Goal: Transaction & Acquisition: Download file/media

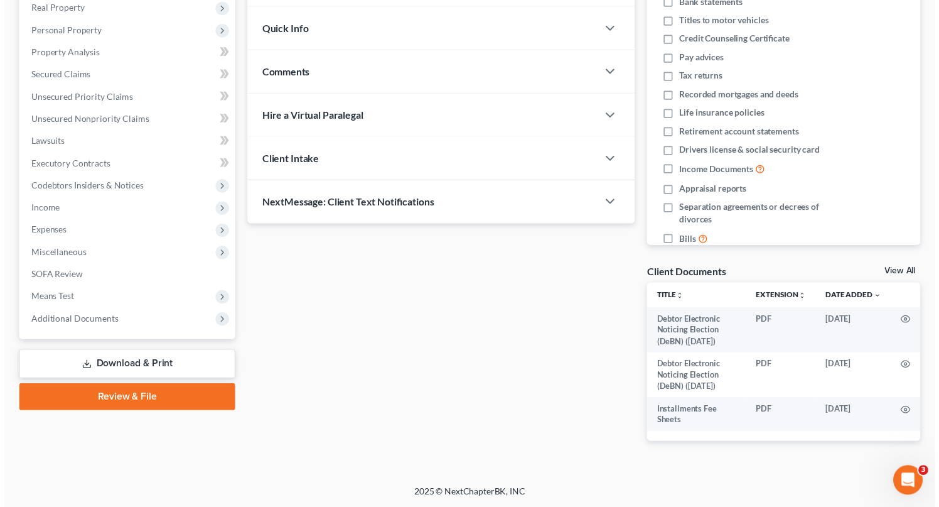
scroll to position [201, 0]
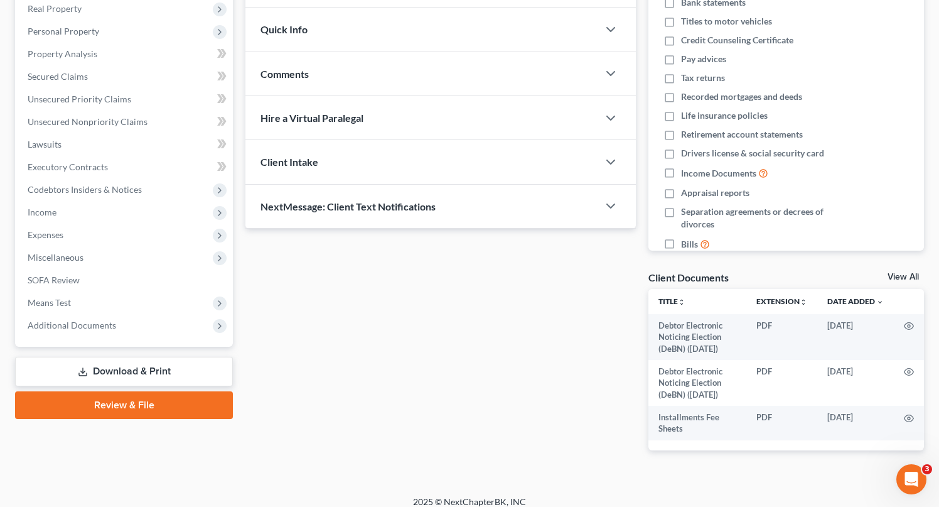
click at [149, 367] on link "Download & Print" at bounding box center [124, 372] width 218 height 30
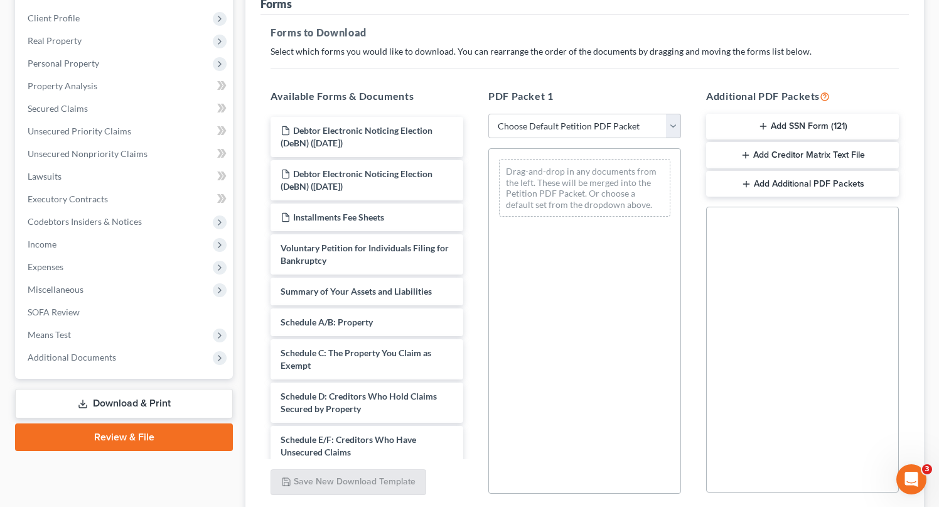
scroll to position [173, 0]
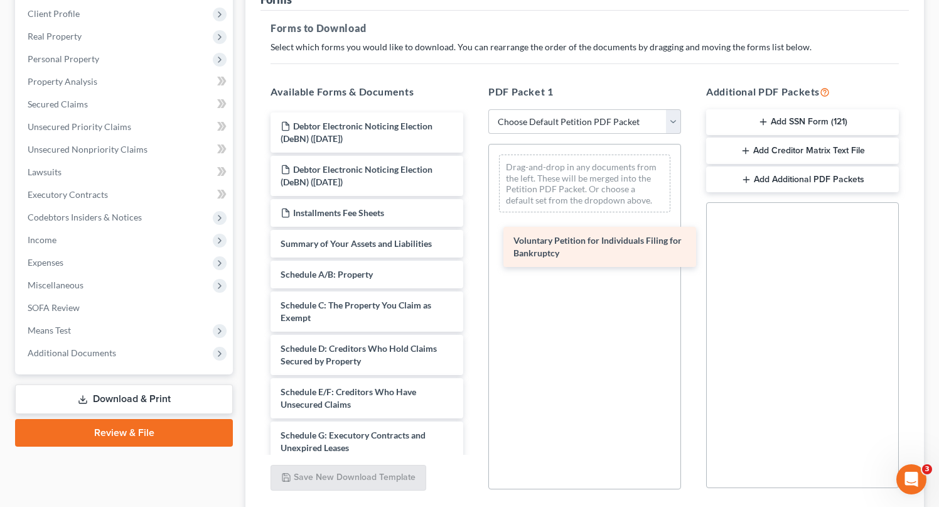
drag, startPoint x: 370, startPoint y: 233, endPoint x: 595, endPoint y: 229, distance: 224.2
click at [473, 229] on div "Voluntary Petition for Individuals Filing for Bankruptcy Debtor Electronic Noti…" at bounding box center [367, 487] width 213 height 750
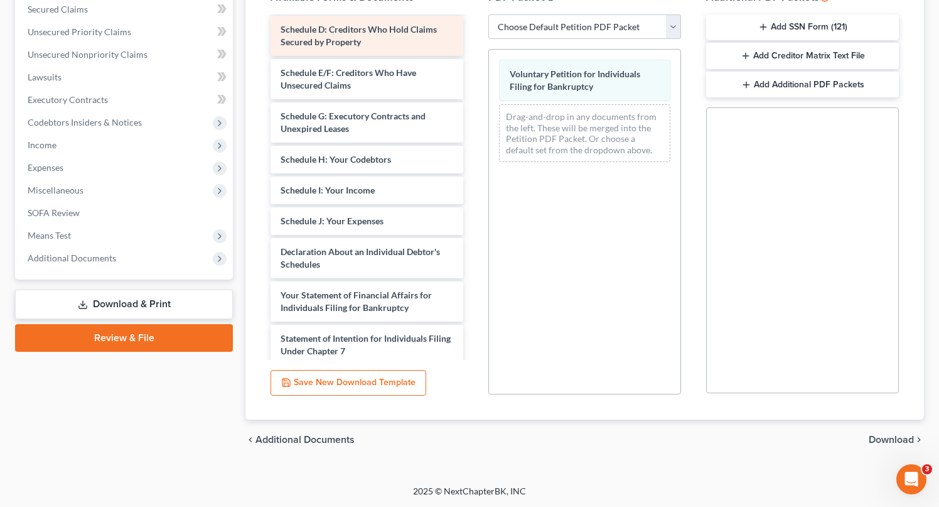
scroll to position [220, 0]
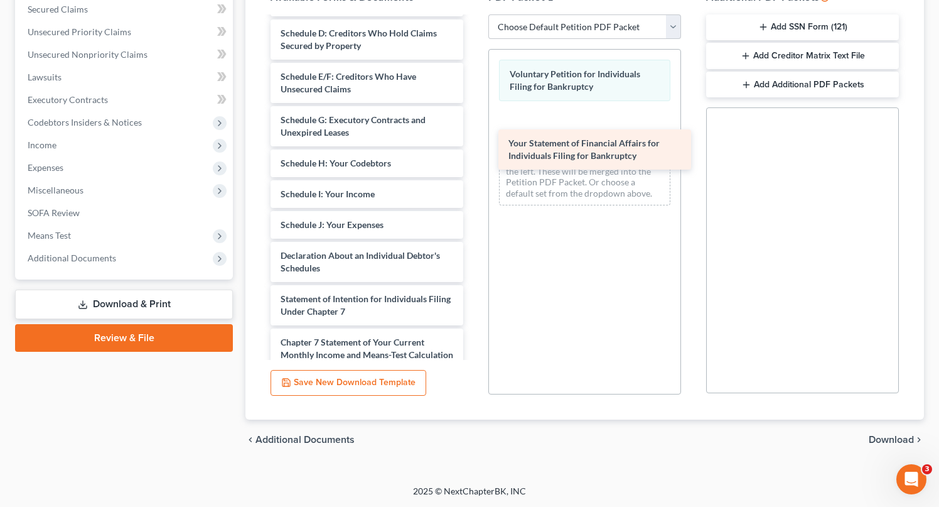
drag, startPoint x: 368, startPoint y: 289, endPoint x: 568, endPoint y: 120, distance: 262.4
click at [473, 120] on div "Your Statement of Financial Affairs for Individuals Filing for Bankruptcy Debto…" at bounding box center [367, 150] width 213 height 707
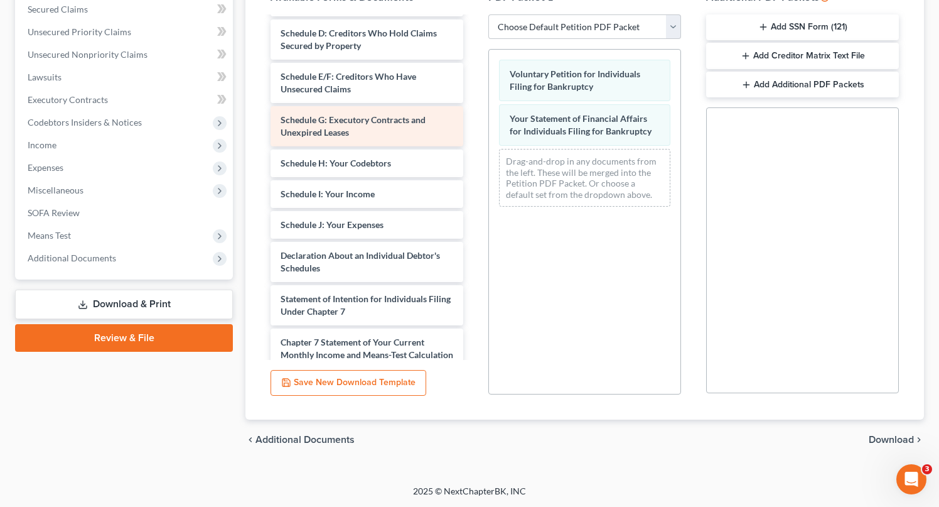
scroll to position [0, 0]
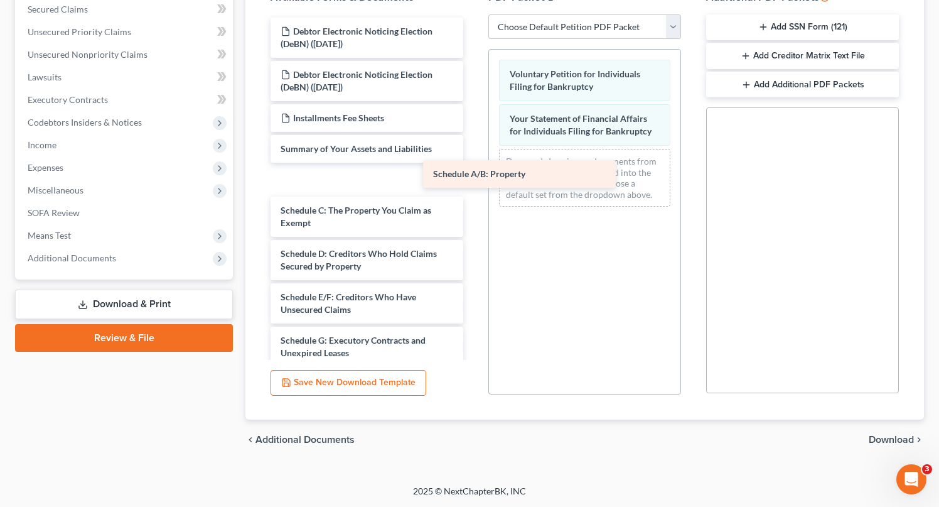
drag, startPoint x: 323, startPoint y: 182, endPoint x: 500, endPoint y: 171, distance: 176.8
click at [473, 171] on div "Schedule A/B: Property Debtor Electronic Noticing Election (DeBN) ([DATE]) Debt…" at bounding box center [367, 371] width 213 height 707
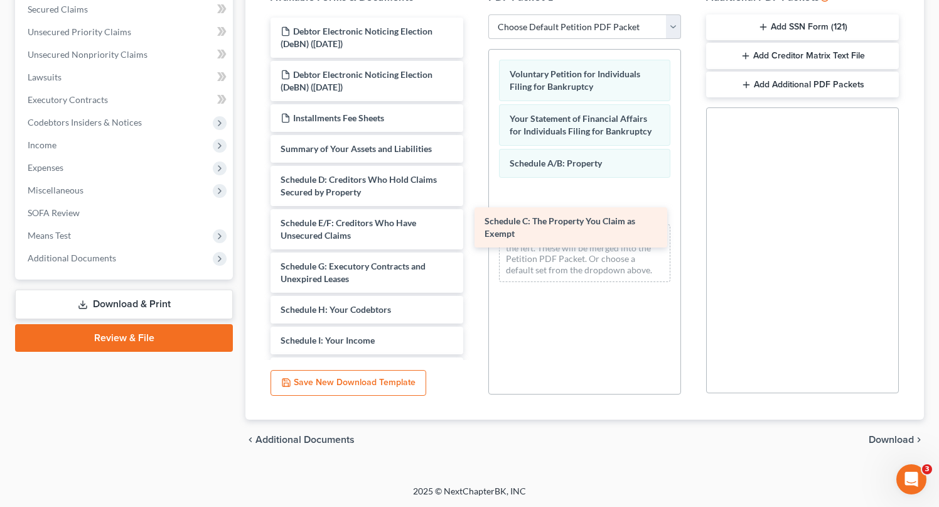
drag, startPoint x: 323, startPoint y: 175, endPoint x: 522, endPoint y: 198, distance: 200.4
click at [473, 200] on div "Schedule C: The Property You Claim as Exempt Debtor Electronic Noticing Electio…" at bounding box center [367, 334] width 213 height 633
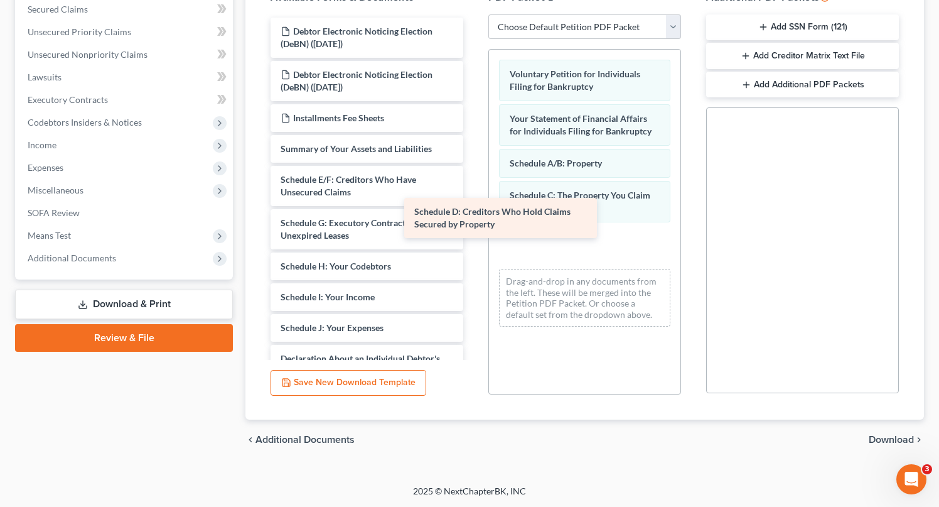
drag, startPoint x: 353, startPoint y: 180, endPoint x: 509, endPoint y: 211, distance: 159.4
click at [473, 211] on div "Schedule D: Creditors Who Hold Claims Secured by Property Debtor Electronic Not…" at bounding box center [367, 312] width 213 height 589
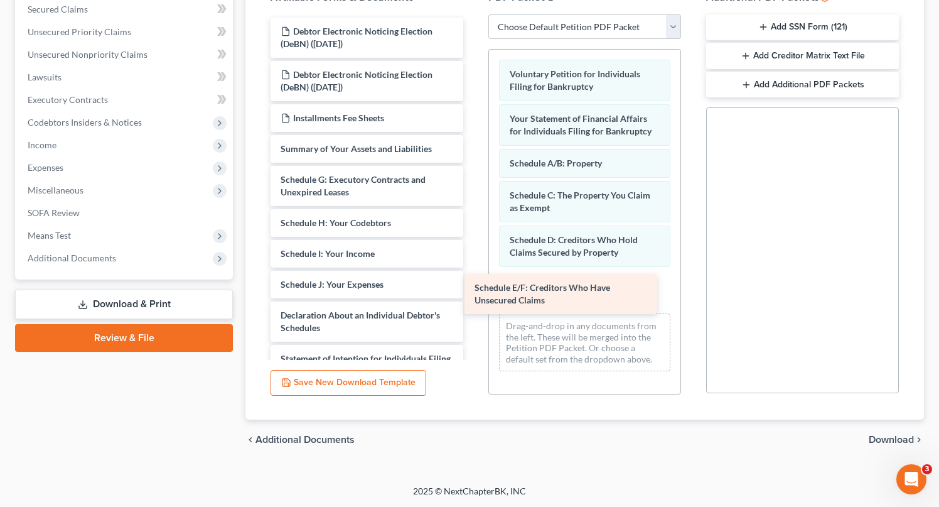
drag, startPoint x: 328, startPoint y: 180, endPoint x: 525, endPoint y: 284, distance: 223.3
click at [473, 284] on div "Schedule E/F: Creditors Who Have Unsecured Claims Debtor Electronic Noticing El…" at bounding box center [367, 291] width 213 height 546
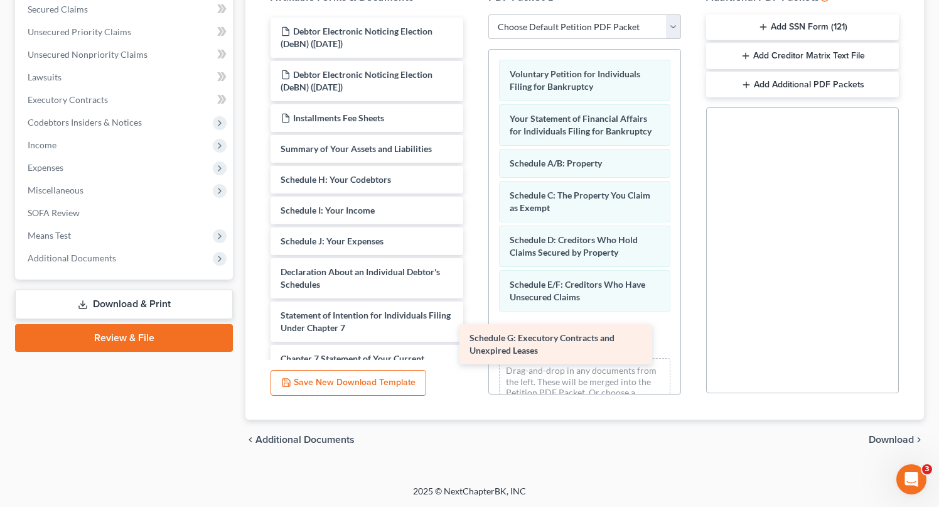
drag, startPoint x: 321, startPoint y: 193, endPoint x: 517, endPoint y: 341, distance: 245.7
click at [473, 341] on div "Schedule G: Executory Contracts and Unexpired Leases Debtor Electronic Noticing…" at bounding box center [367, 269] width 213 height 503
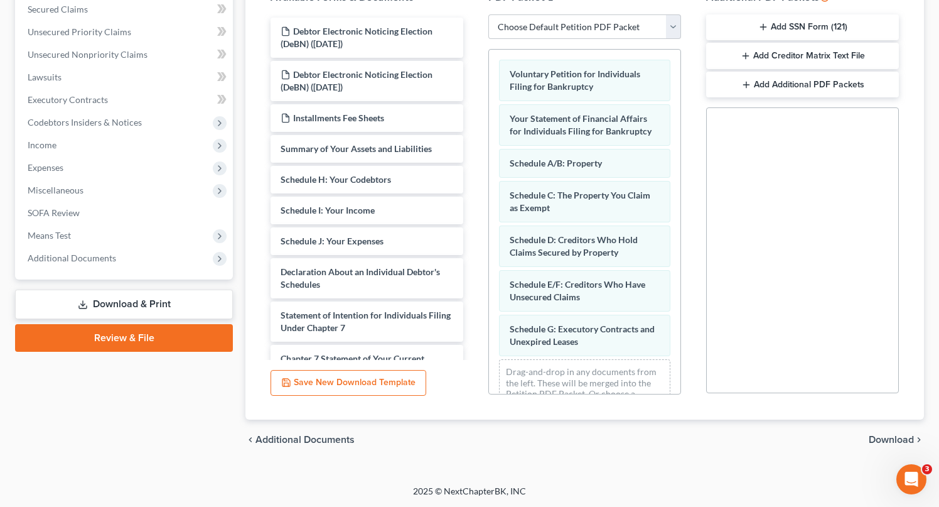
scroll to position [33, 0]
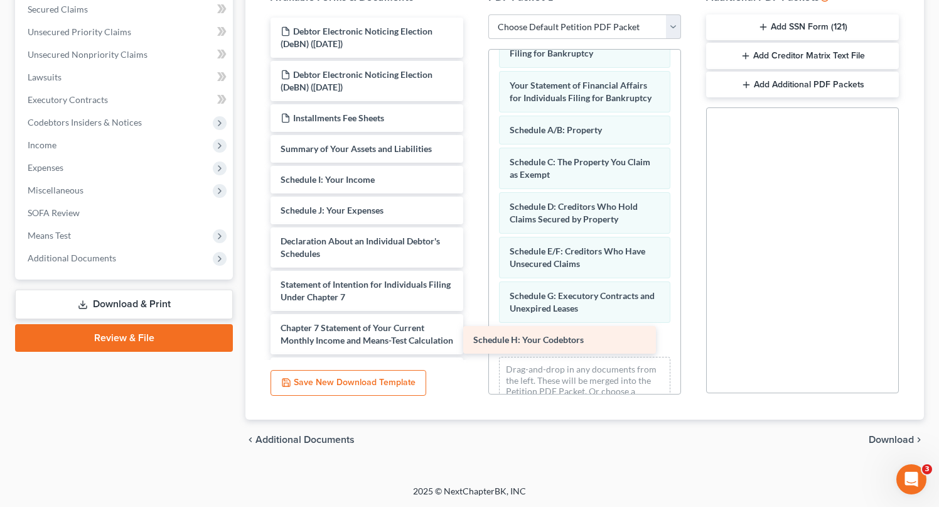
drag, startPoint x: 354, startPoint y: 176, endPoint x: 547, endPoint y: 338, distance: 251.3
click at [473, 338] on div "Schedule H: Your Codebtors Debtor Electronic Noticing Election (DeBN) ([DATE]) …" at bounding box center [367, 254] width 213 height 472
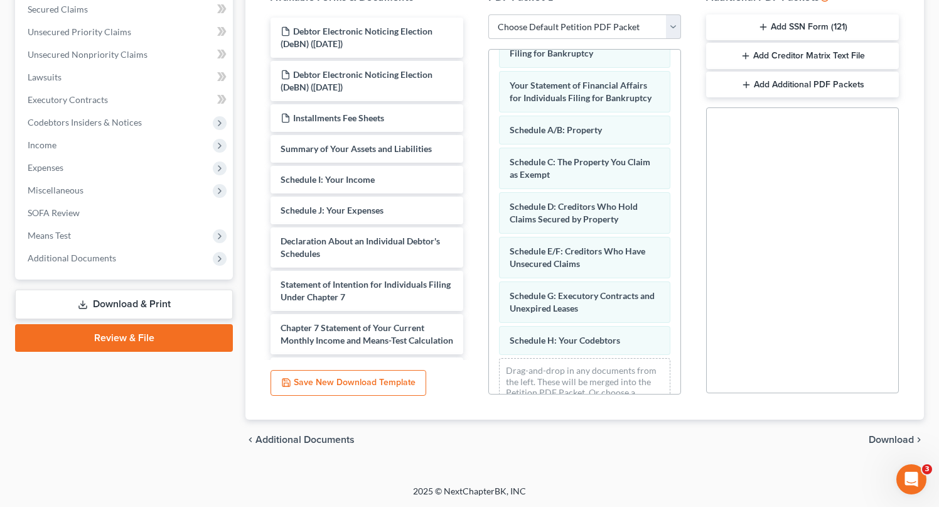
scroll to position [65, 0]
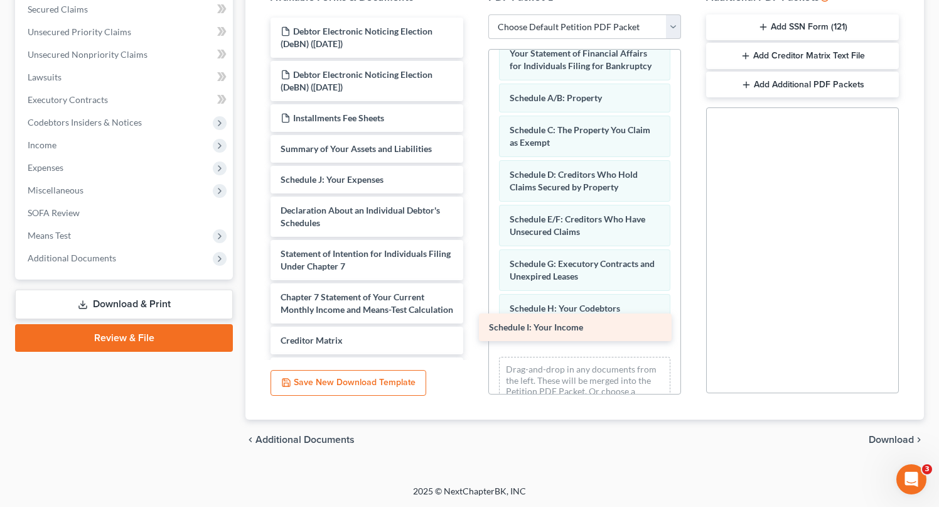
drag, startPoint x: 349, startPoint y: 175, endPoint x: 559, endPoint y: 322, distance: 256.0
click at [473, 322] on div "Schedule I: Your Income Debtor Electronic Noticing Election (DeBN) ([DATE]) Deb…" at bounding box center [367, 238] width 213 height 441
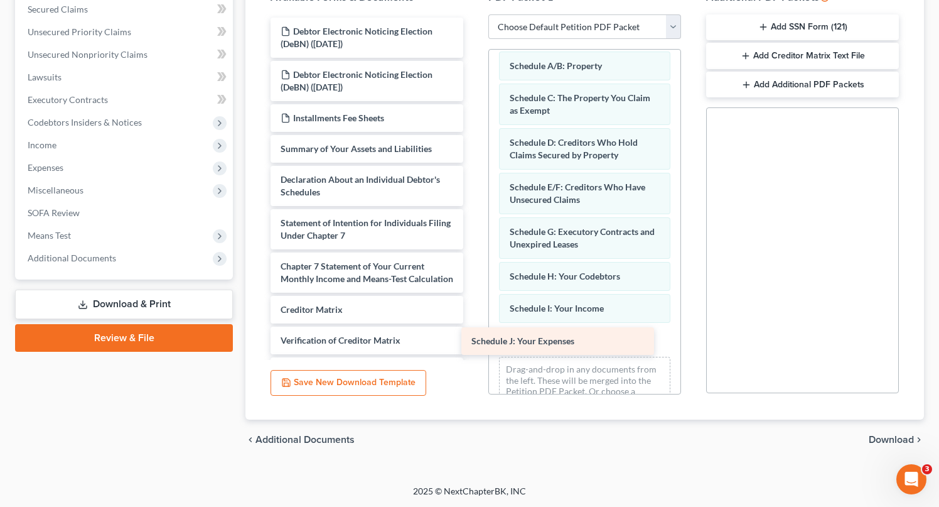
drag, startPoint x: 336, startPoint y: 171, endPoint x: 527, endPoint y: 333, distance: 251.2
click at [473, 333] on div "Schedule J: Your Expenses Debtor Electronic Noticing Election (DeBN) ([DATE]) D…" at bounding box center [367, 223] width 213 height 411
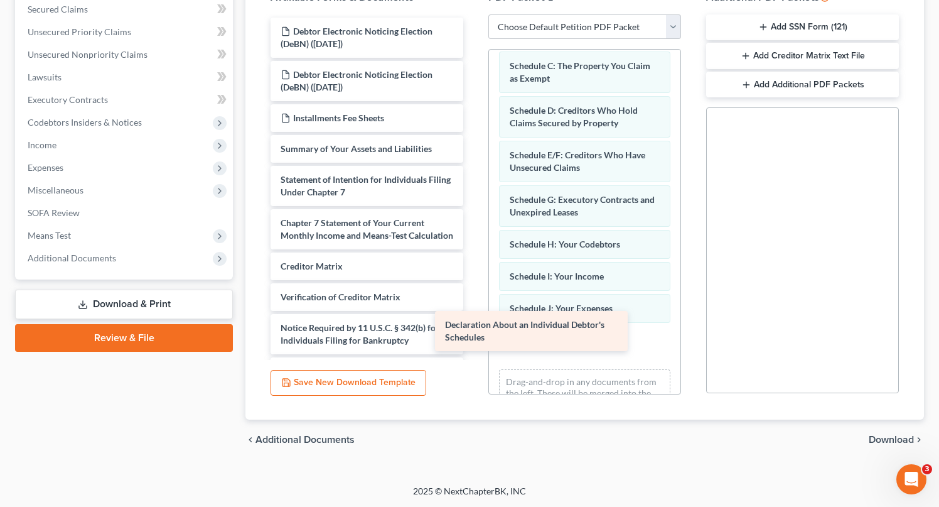
drag, startPoint x: 327, startPoint y: 180, endPoint x: 510, endPoint y: 332, distance: 238.0
click at [473, 332] on div "Declaration About an Individual Debtor's Schedules Debtor Electronic Noticing E…" at bounding box center [367, 201] width 213 height 367
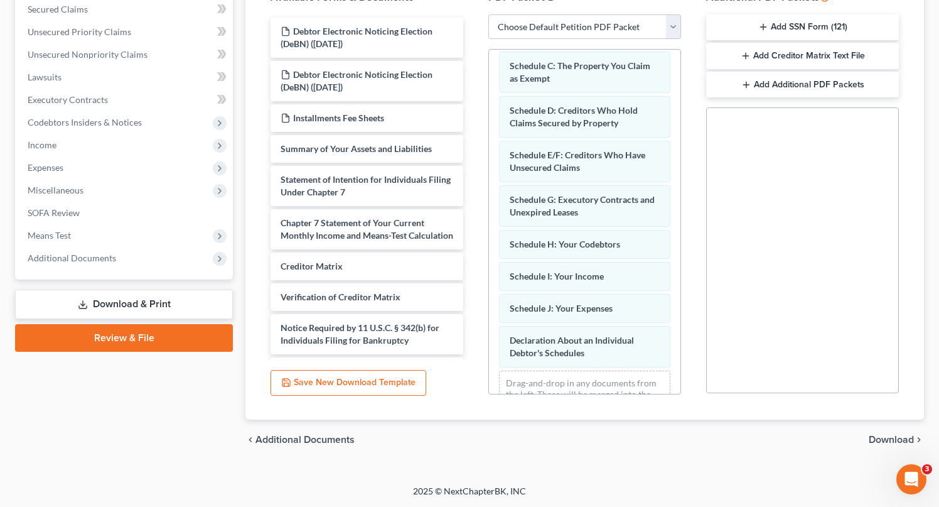
scroll to position [174, 0]
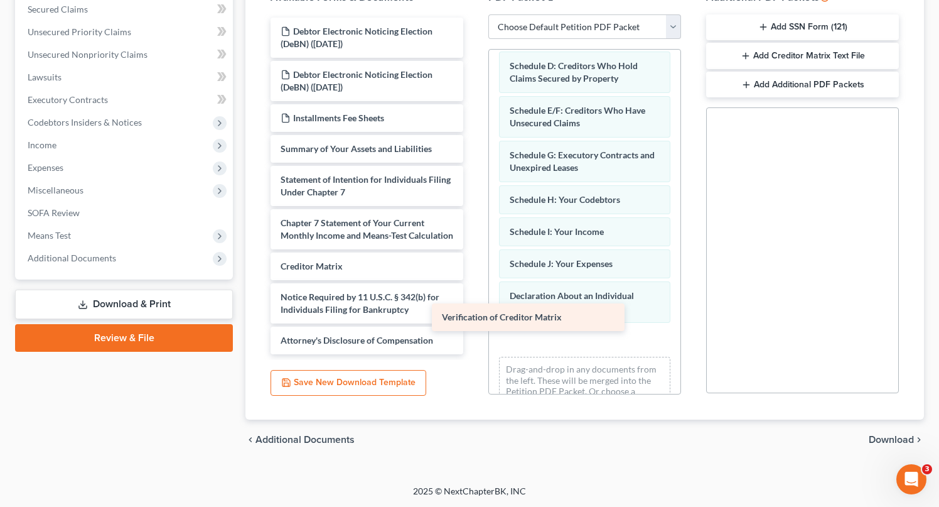
drag, startPoint x: 316, startPoint y: 308, endPoint x: 478, endPoint y: 317, distance: 162.2
click at [473, 317] on div "Verification of Creditor Matrix Debtor Electronic Noticing Election (DeBN) ([DA…" at bounding box center [367, 186] width 213 height 336
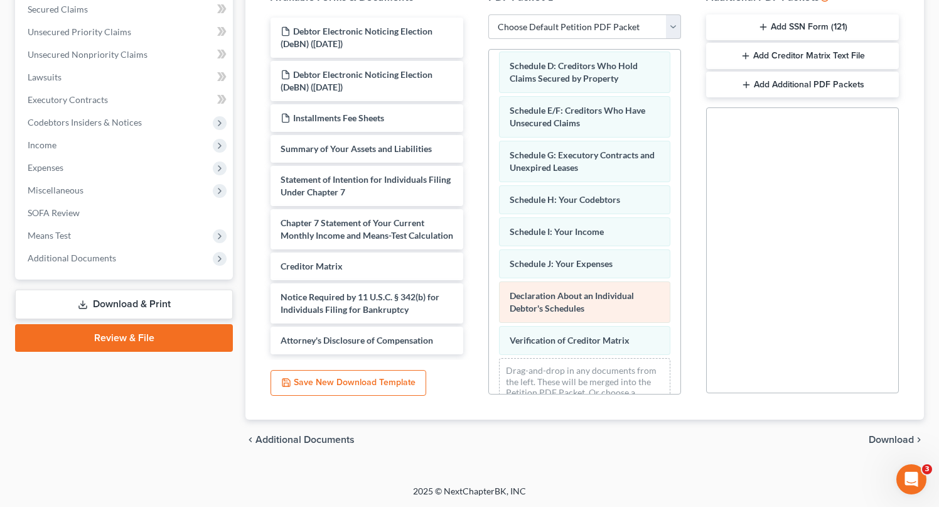
scroll to position [206, 0]
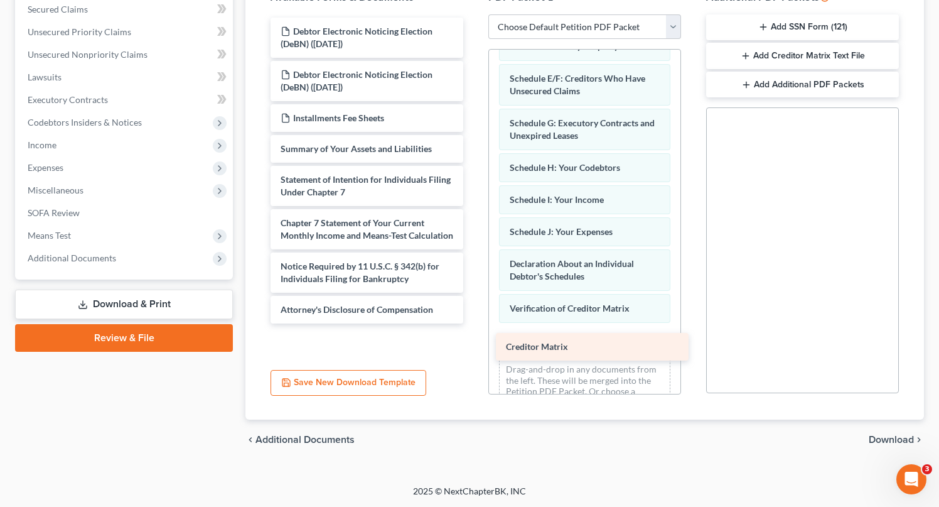
drag, startPoint x: 328, startPoint y: 276, endPoint x: 553, endPoint y: 345, distance: 235.7
click at [473, 323] on div "Creditor Matrix Debtor Electronic Noticing Election (DeBN) ([DATE]) Debtor Elec…" at bounding box center [367, 171] width 213 height 306
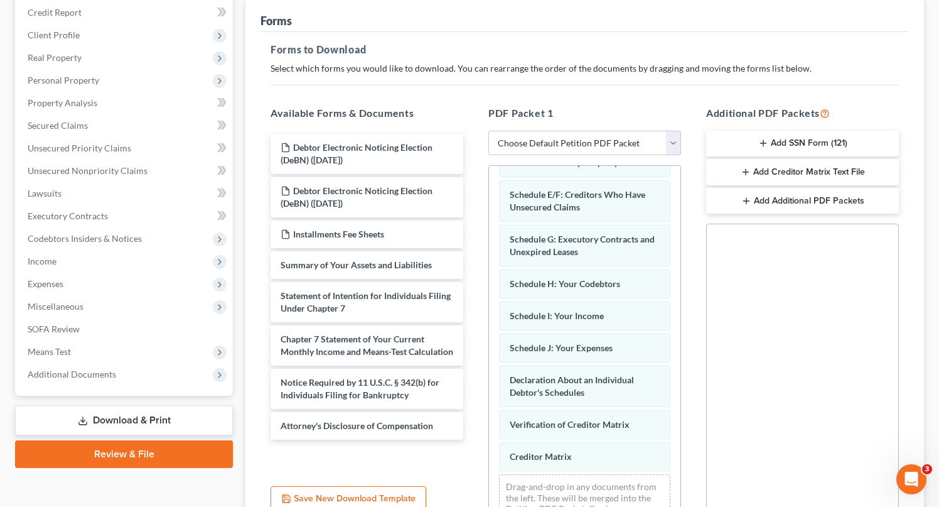
scroll to position [149, 0]
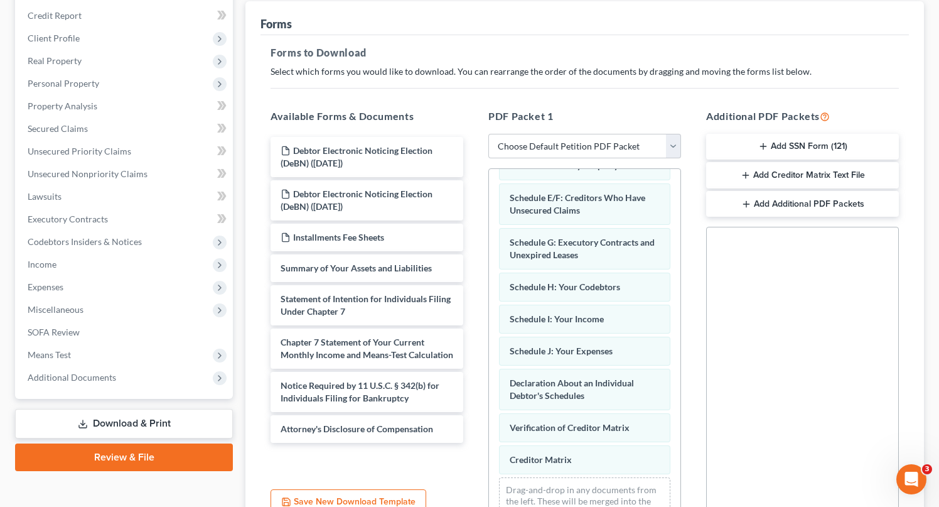
click at [779, 143] on button "Add SSN Form (121)" at bounding box center [802, 147] width 193 height 26
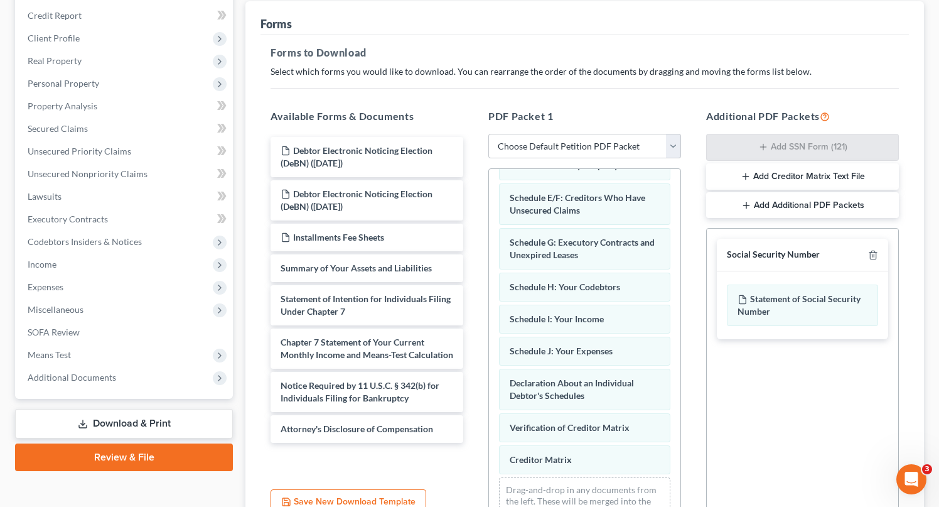
click at [789, 167] on button "Add Creditor Matrix Text File" at bounding box center [802, 176] width 193 height 26
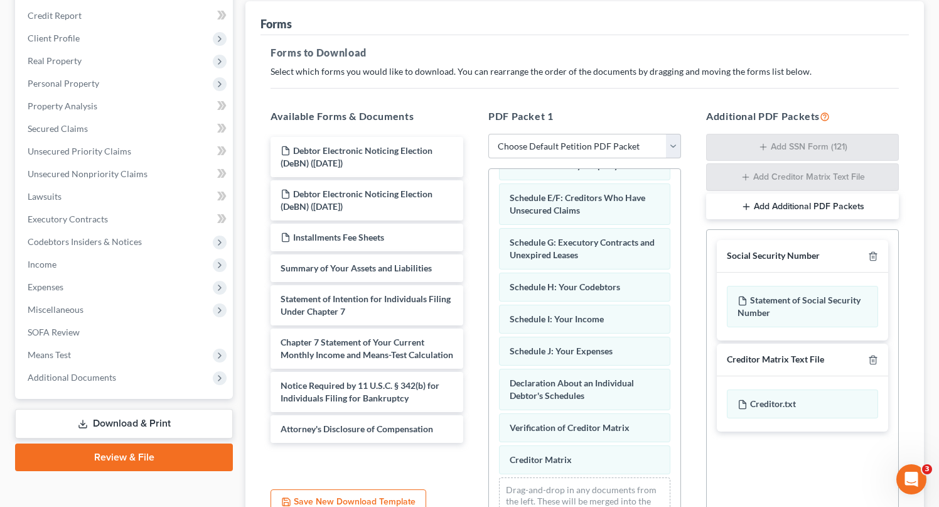
click at [788, 214] on button "Add Additional PDF Packets" at bounding box center [802, 206] width 193 height 26
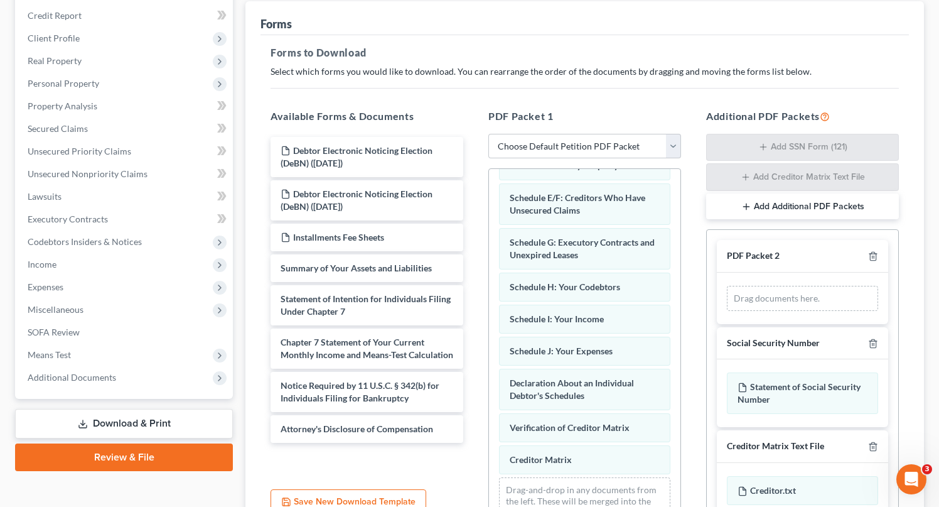
click at [788, 214] on button "Add Additional PDF Packets" at bounding box center [802, 206] width 193 height 26
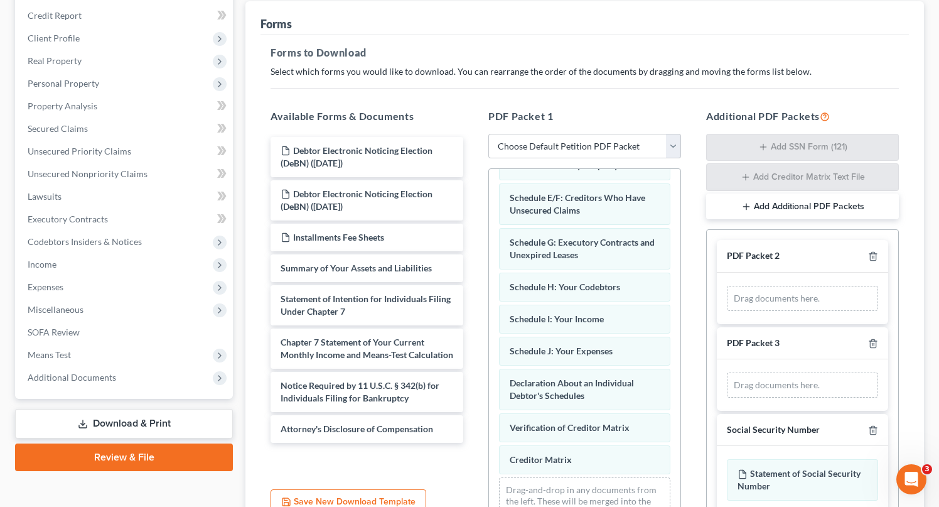
click at [788, 214] on button "Add Additional PDF Packets" at bounding box center [802, 206] width 193 height 26
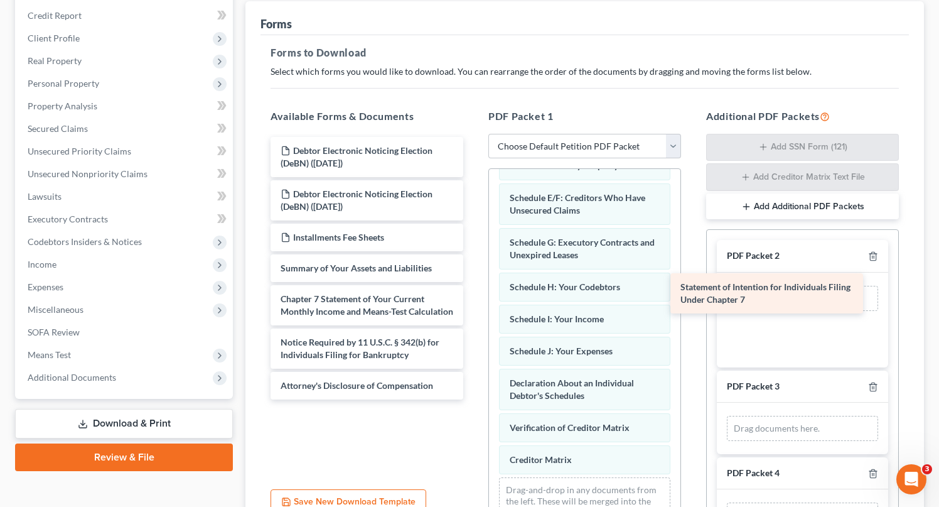
drag, startPoint x: 395, startPoint y: 297, endPoint x: 795, endPoint y: 286, distance: 400.0
click at [473, 286] on div "Statement of Intention for Individuals Filing Under Chapter 7 Debtor Electronic…" at bounding box center [367, 268] width 213 height 262
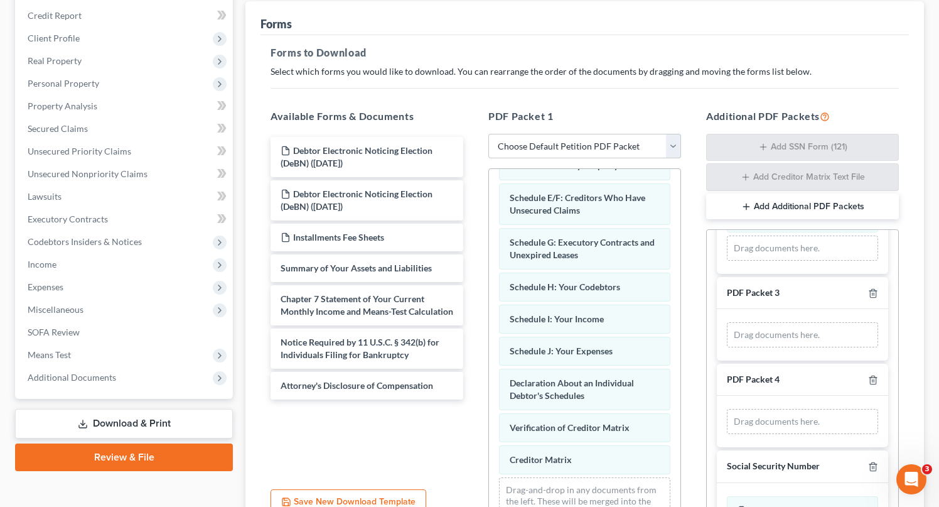
scroll to position [110, 0]
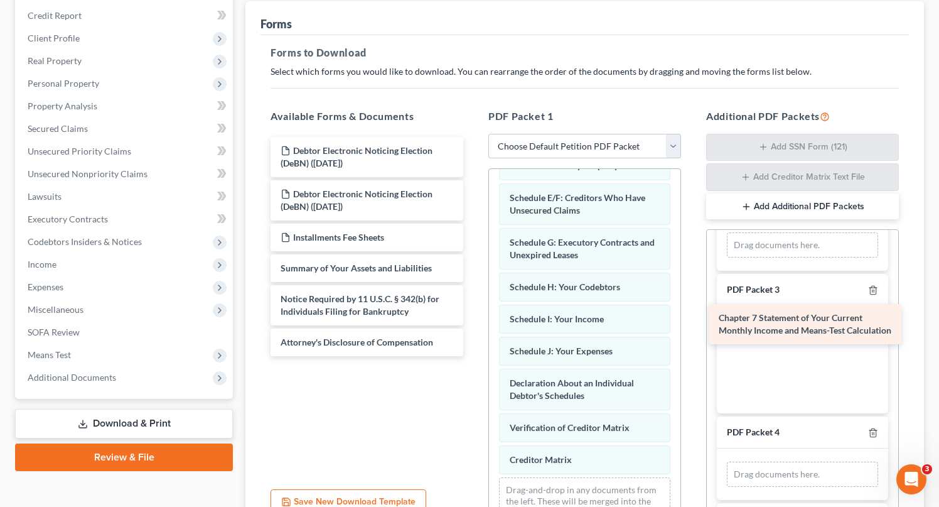
drag, startPoint x: 345, startPoint y: 297, endPoint x: 784, endPoint y: 317, distance: 439.9
click at [473, 317] on div "Chapter 7 Statement of Your Current Monthly Income and Means-Test Calculation D…" at bounding box center [367, 246] width 213 height 219
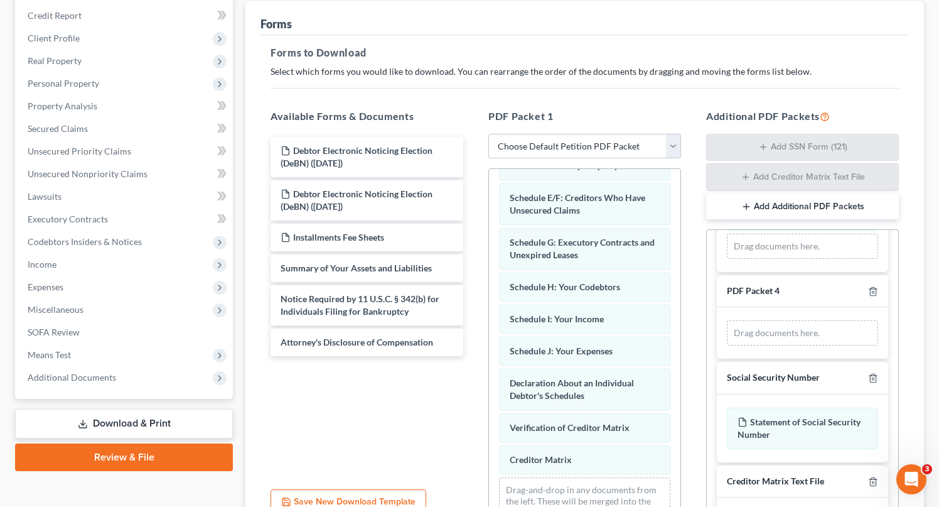
scroll to position [254, 0]
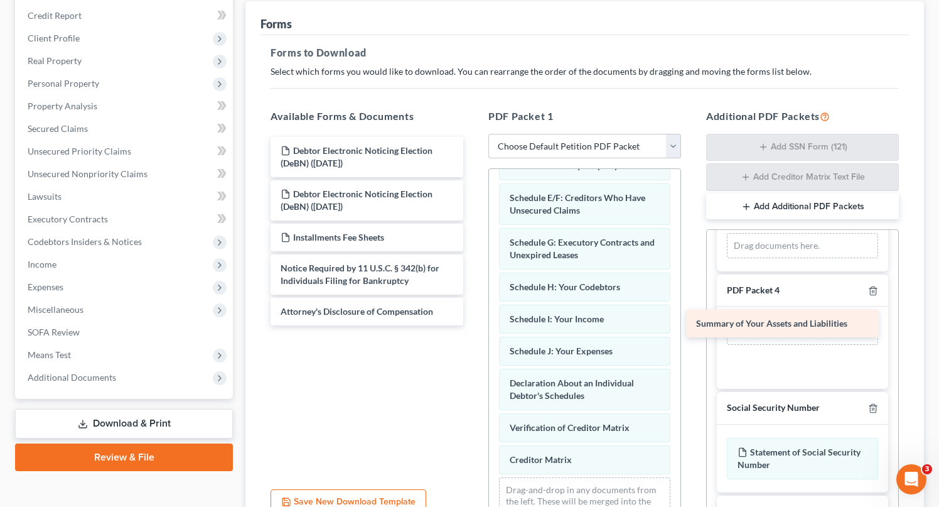
drag, startPoint x: 328, startPoint y: 265, endPoint x: 745, endPoint y: 321, distance: 421.3
click at [473, 321] on div "Summary of Your Assets and Liabilities Debtor Electronic Noticing Election (DeB…" at bounding box center [367, 231] width 213 height 188
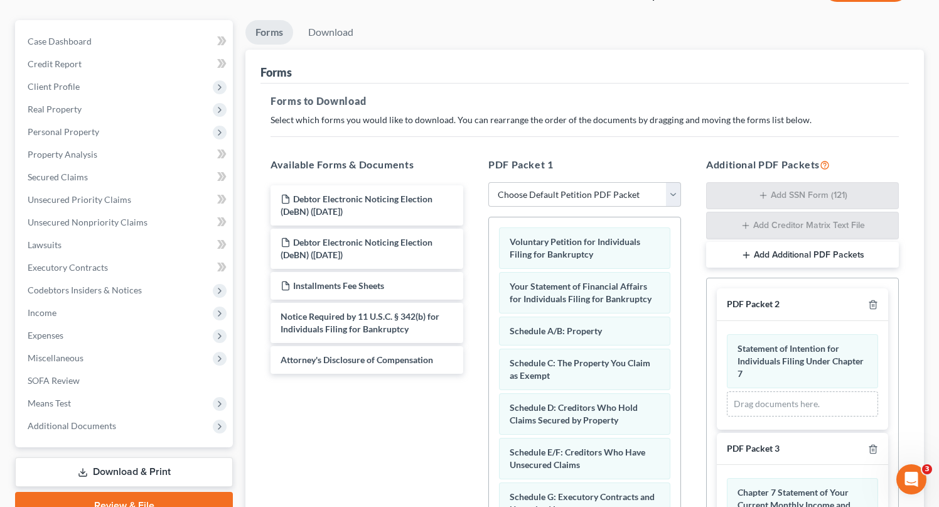
scroll to position [0, 0]
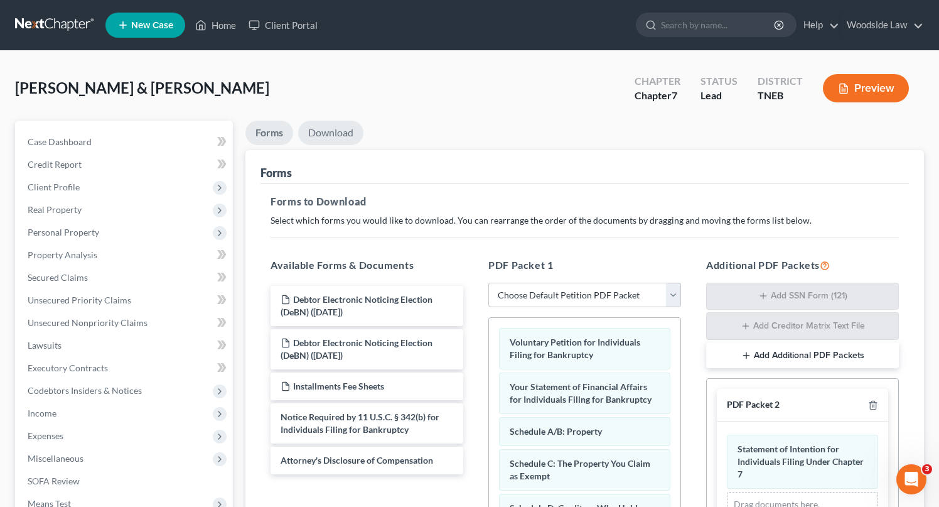
click at [352, 136] on link "Download" at bounding box center [330, 133] width 65 height 24
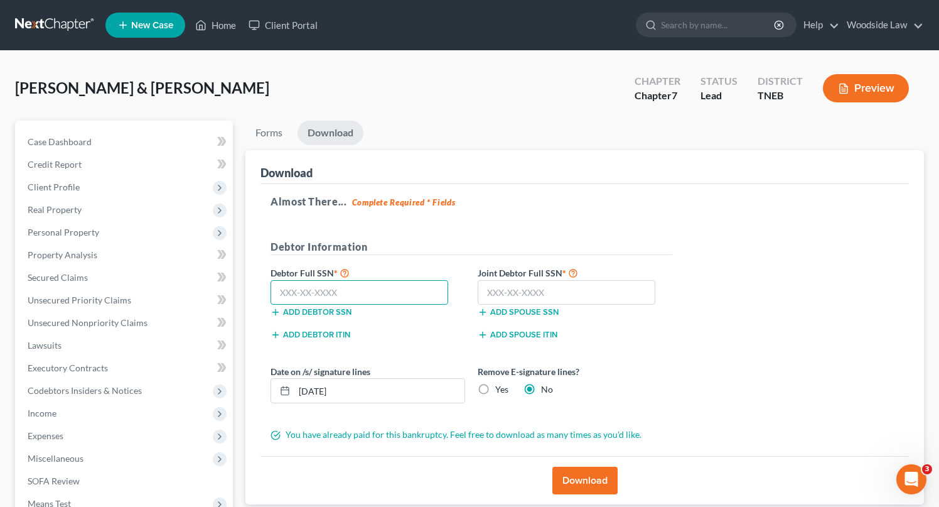
click at [358, 281] on input "text" at bounding box center [360, 292] width 178 height 25
type input "412-81-6552"
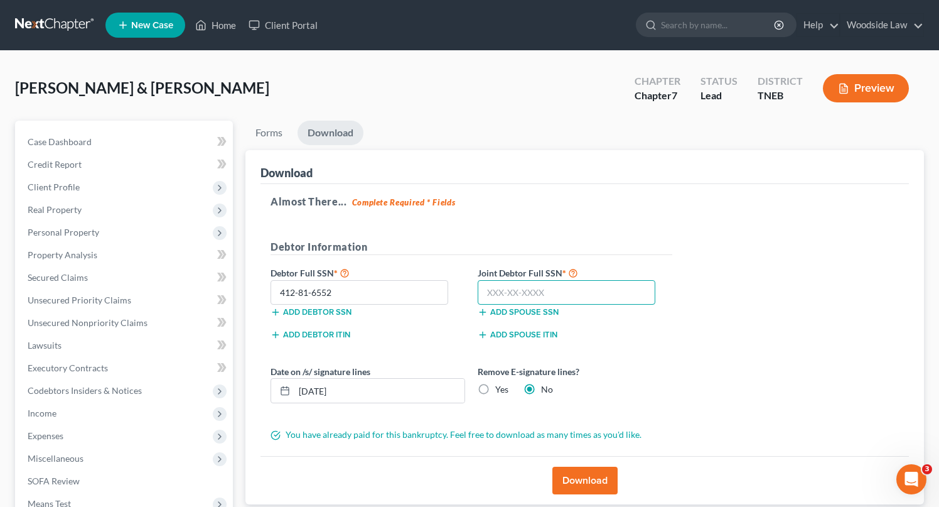
click at [492, 299] on input "text" at bounding box center [567, 292] width 178 height 25
type input "411-79-9279"
click at [581, 472] on button "Download" at bounding box center [584, 480] width 65 height 28
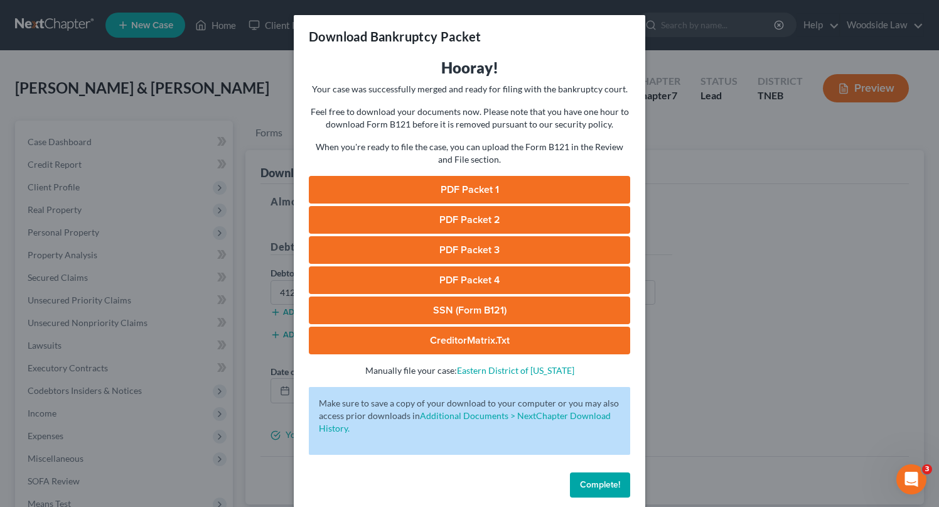
click at [495, 192] on link "PDF Packet 1" at bounding box center [469, 190] width 321 height 28
click at [504, 212] on link "PDF Packet 2" at bounding box center [469, 220] width 321 height 28
click at [470, 256] on link "PDF Packet 3" at bounding box center [469, 250] width 321 height 28
click at [448, 281] on link "PDF Packet 4" at bounding box center [469, 280] width 321 height 28
click at [487, 308] on link "SSN (Form B121)" at bounding box center [469, 310] width 321 height 28
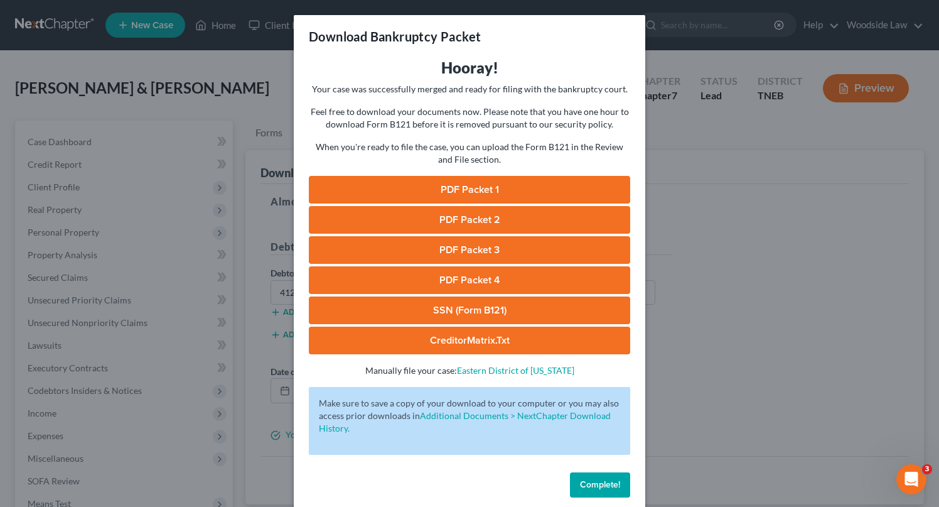
click at [450, 341] on link "CreditorMatrix.txt" at bounding box center [469, 340] width 321 height 28
click at [618, 487] on span "Complete!" at bounding box center [600, 484] width 40 height 11
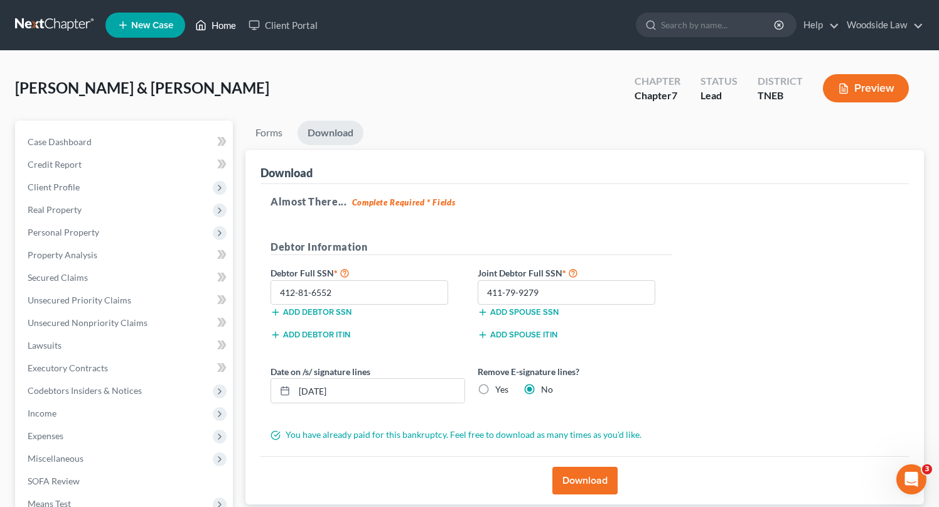
click at [229, 23] on link "Home" at bounding box center [215, 25] width 53 height 23
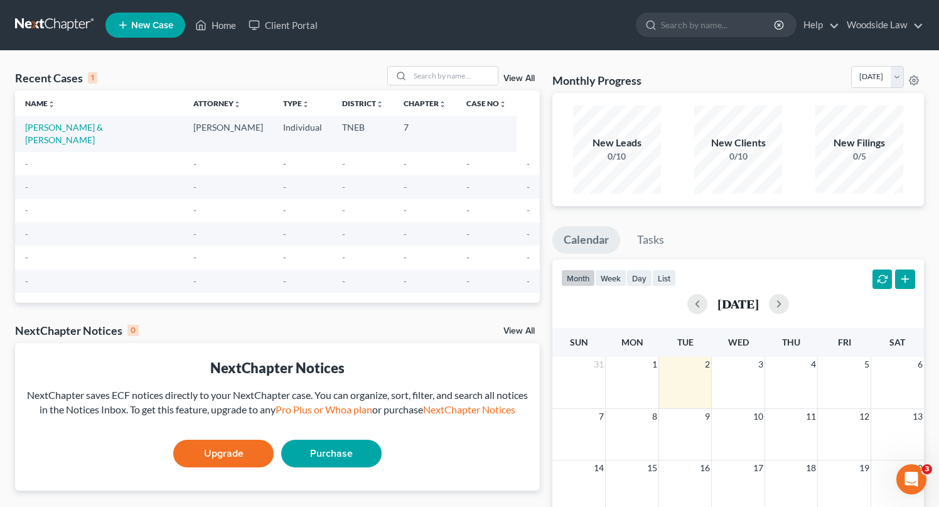
click at [227, 77] on div "Recent Cases 1 View All" at bounding box center [277, 78] width 525 height 24
click at [526, 71] on div "View All" at bounding box center [463, 75] width 153 height 19
click at [523, 77] on link "View All" at bounding box center [518, 78] width 31 height 9
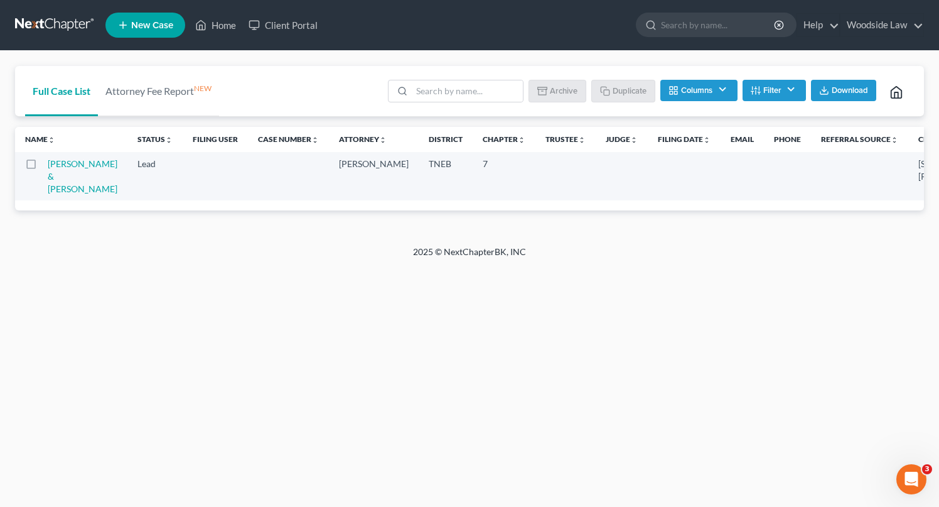
click at [43, 167] on label at bounding box center [43, 167] width 0 height 0
click at [48, 163] on input "checkbox" at bounding box center [52, 162] width 8 height 8
click at [571, 89] on button "Archive" at bounding box center [559, 90] width 57 height 21
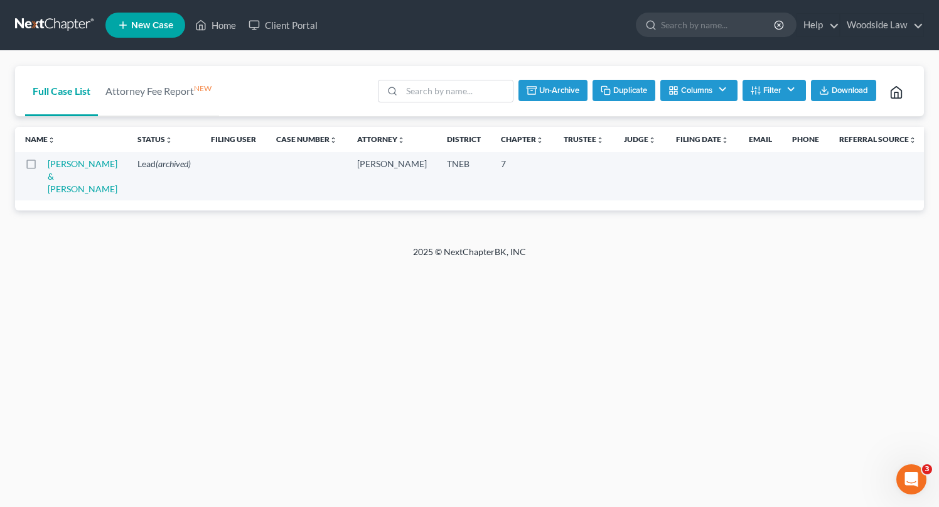
checkbox input "false"
click at [225, 24] on link "Home" at bounding box center [215, 25] width 53 height 23
